Goal: Find specific page/section: Find specific page/section

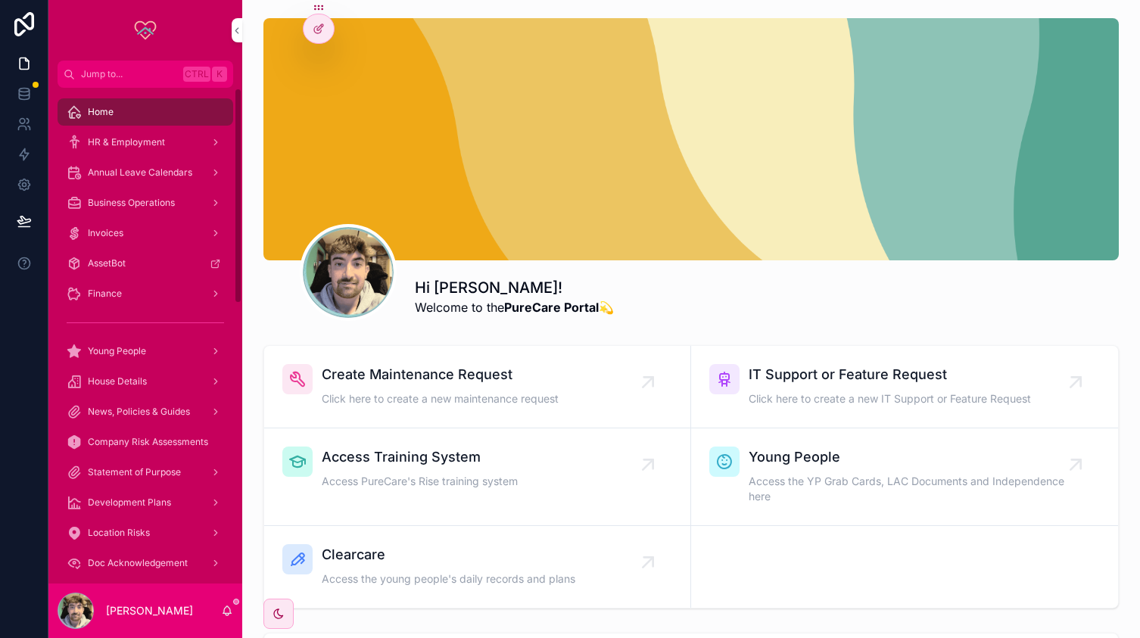
click at [151, 151] on div "HR & Employment" at bounding box center [145, 142] width 157 height 24
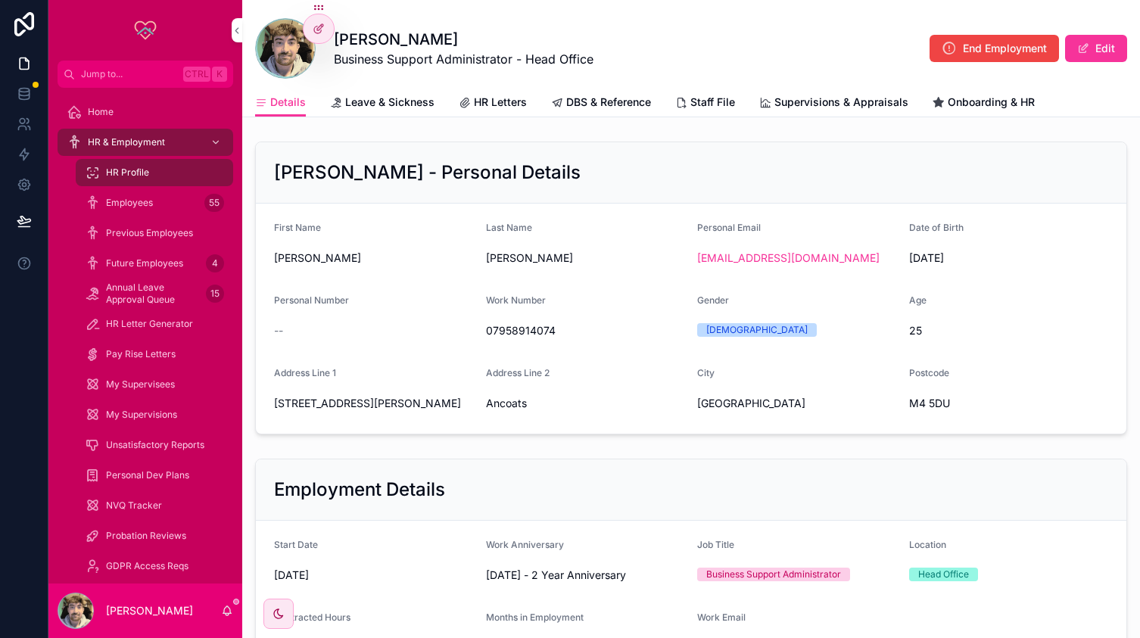
click at [404, 108] on span "Leave & Sickness" at bounding box center [389, 102] width 89 height 15
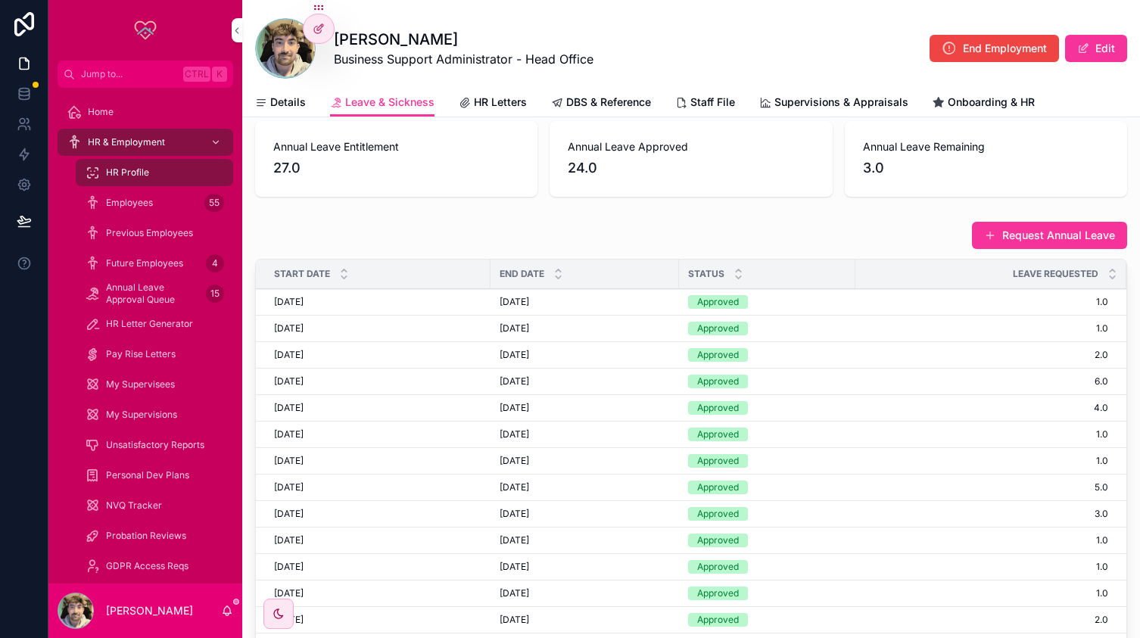
scroll to position [25, 0]
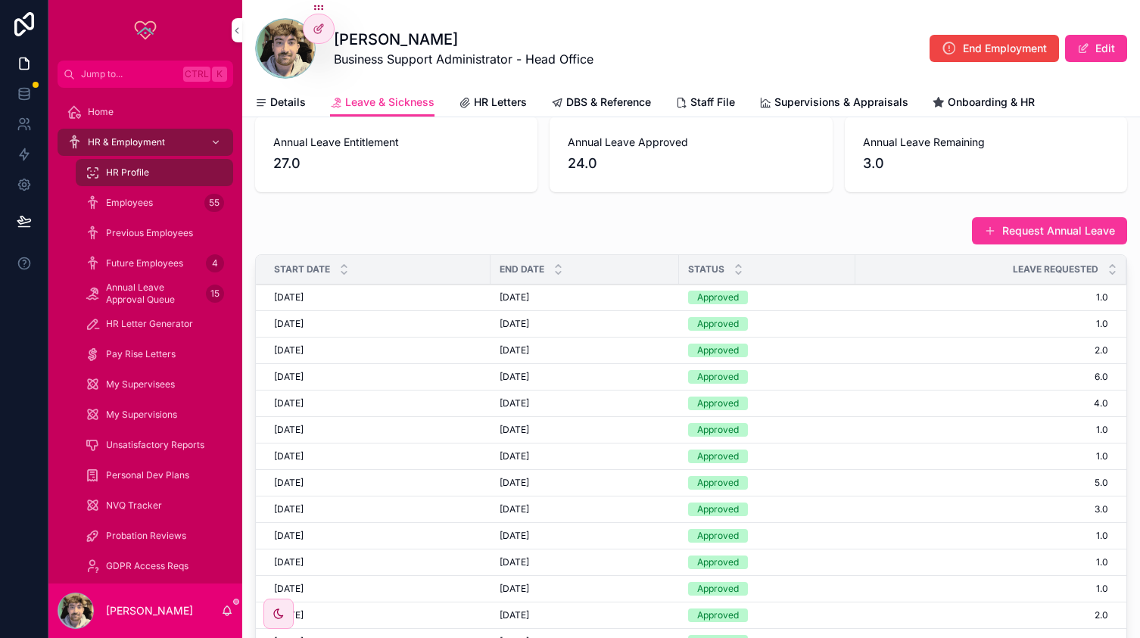
click at [550, 279] on div "End Date" at bounding box center [585, 269] width 189 height 29
click at [554, 275] on icon "scrollable content" at bounding box center [558, 273] width 10 height 10
